Goal: Information Seeking & Learning: Find specific fact

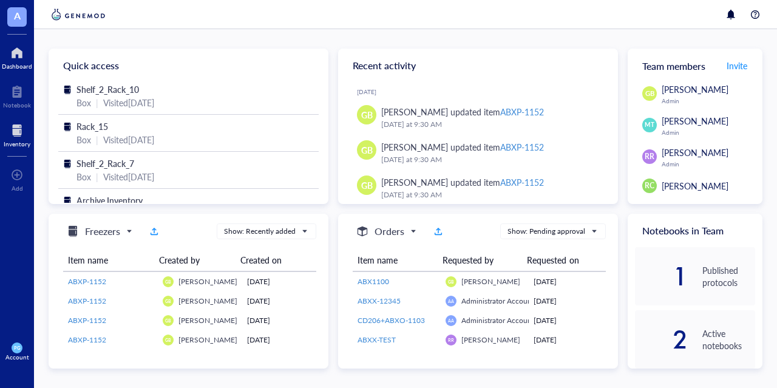
click at [6, 134] on div at bounding box center [17, 130] width 27 height 19
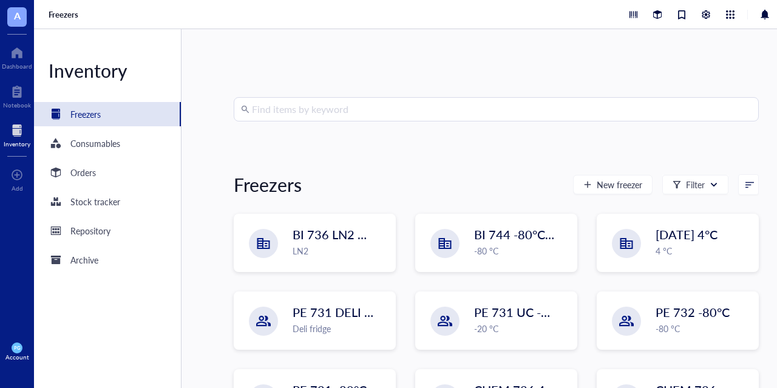
click at [320, 110] on input "search" at bounding box center [502, 109] width 500 height 23
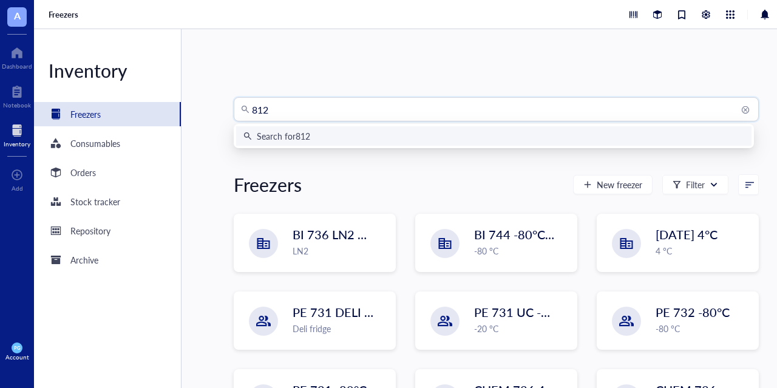
type input "8123"
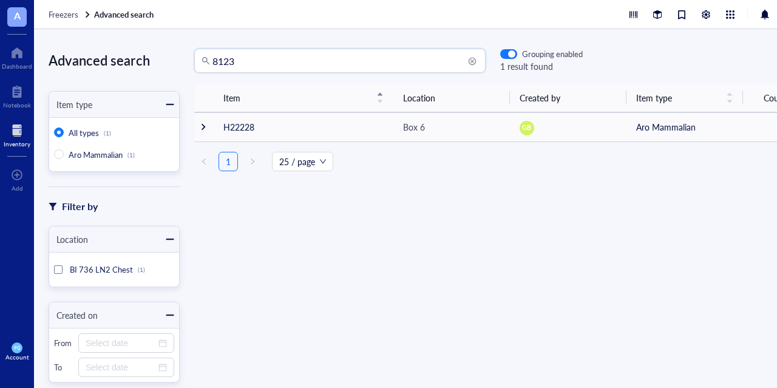
drag, startPoint x: 264, startPoint y: 61, endPoint x: 177, endPoint y: 61, distance: 86.2
click at [177, 61] on div "Advanced search Item type All types (1) Aro Mammalian (1) Filter by Location BI…" at bounding box center [422, 208] width 777 height 359
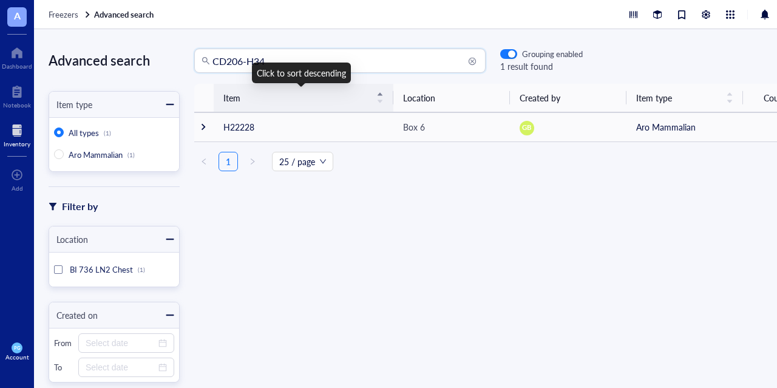
type input "CD206-H34"
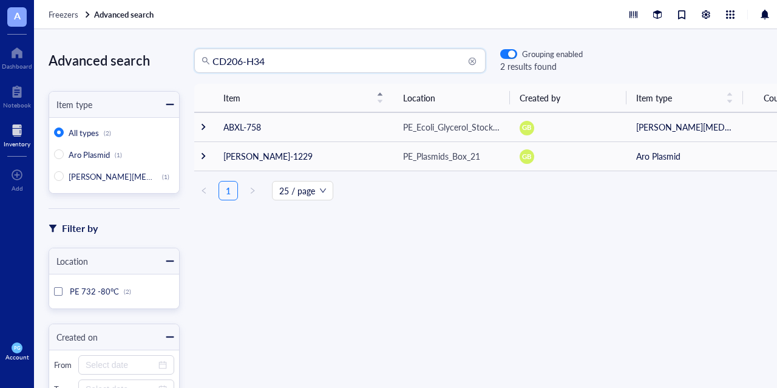
drag, startPoint x: 170, startPoint y: 52, endPoint x: 80, endPoint y: 50, distance: 89.9
click at [80, 50] on div "Advanced search Item type All types (2) Aro Plasmid (1) Aro [MEDICAL_DATA] (1) …" at bounding box center [422, 208] width 777 height 359
click at [358, 283] on div "Item Location Created by Item type Count ABXL-758 PE_Ecoli_Glycerol_Stock_15 GB…" at bounding box center [496, 215] width 632 height 262
click at [223, 59] on input "search" at bounding box center [346, 60] width 266 height 23
type input "CD206-H34"
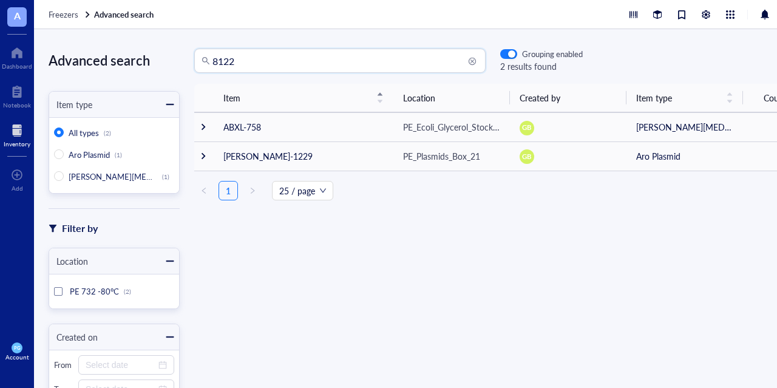
type input "8122"
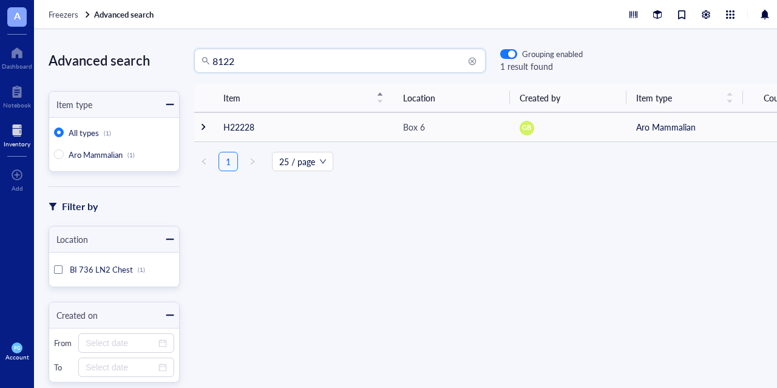
drag, startPoint x: 242, startPoint y: 62, endPoint x: 156, endPoint y: 64, distance: 85.7
click at [157, 64] on div "Advanced search Item type All types (1) Aro Mammalian (1) Filter by Location BI…" at bounding box center [422, 208] width 777 height 359
type input "CD206-H33"
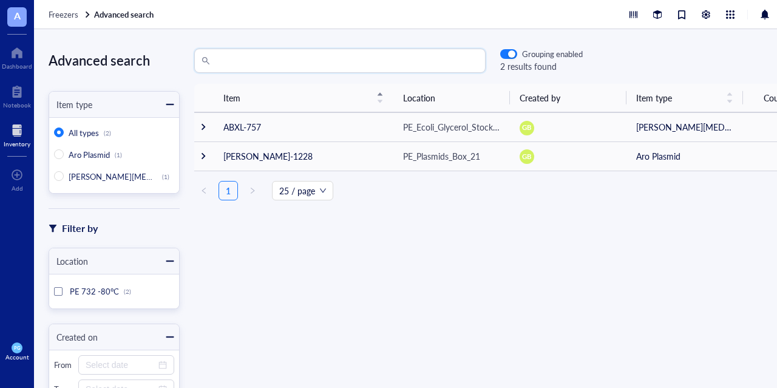
click at [306, 282] on div "Item Location Created by Item type Count ABXL-757 PE_Ecoli_Glycerol_Stock_15 GB…" at bounding box center [496, 215] width 632 height 262
